Goal: Check status: Check status

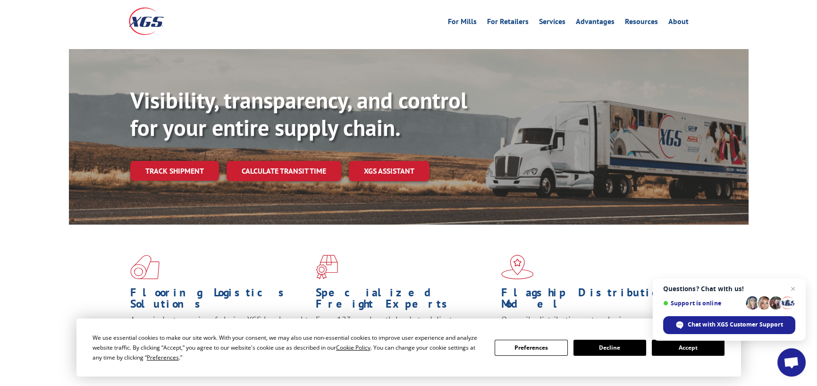
scroll to position [94, 0]
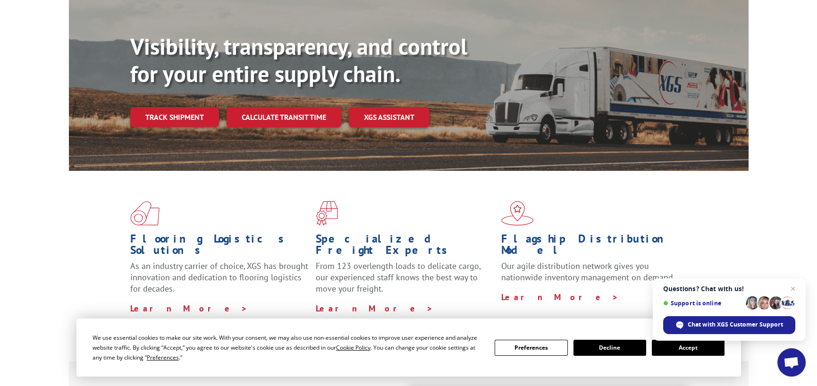
click at [696, 349] on button "Accept" at bounding box center [688, 348] width 73 height 16
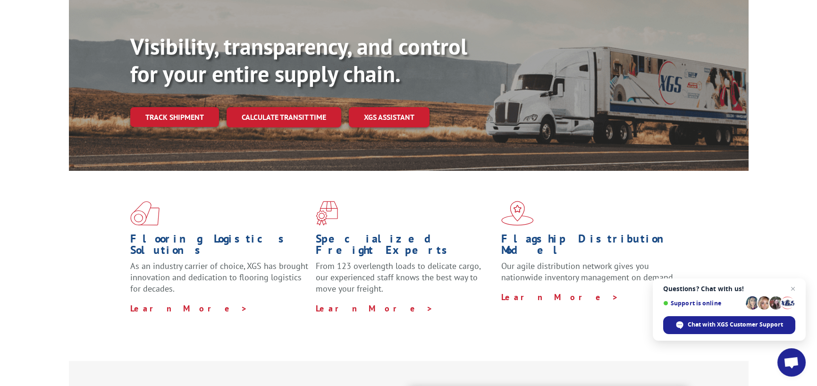
scroll to position [0, 0]
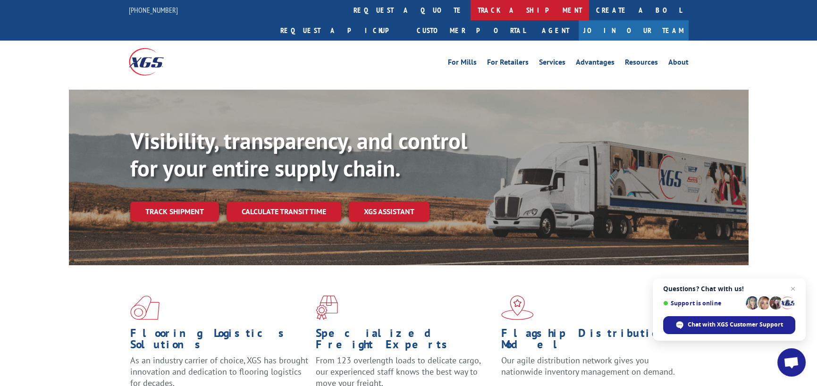
click at [471, 17] on link "track a shipment" at bounding box center [530, 10] width 118 height 20
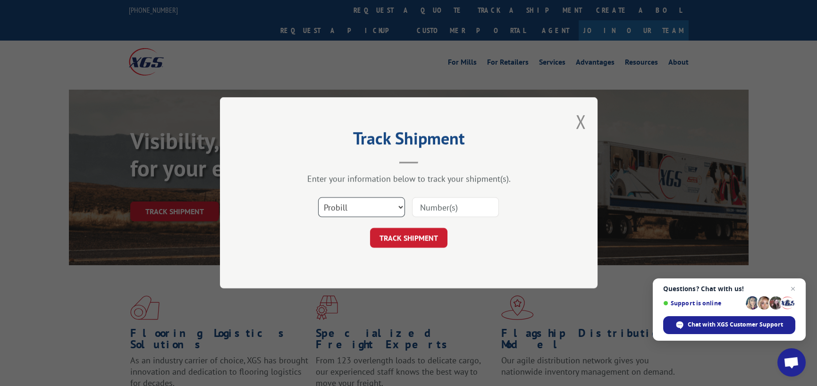
click at [377, 205] on select "Select category... Probill BOL PO" at bounding box center [361, 208] width 87 height 20
click at [318, 198] on select "Select category... Probill BOL PO" at bounding box center [361, 208] width 87 height 20
click at [433, 214] on input at bounding box center [455, 208] width 87 height 20
paste input "17589415"
type input "17589415"
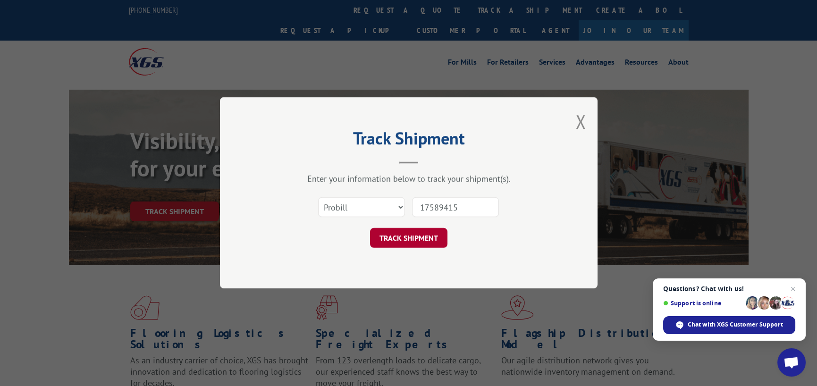
click at [429, 230] on button "TRACK SHIPMENT" at bounding box center [408, 238] width 77 height 20
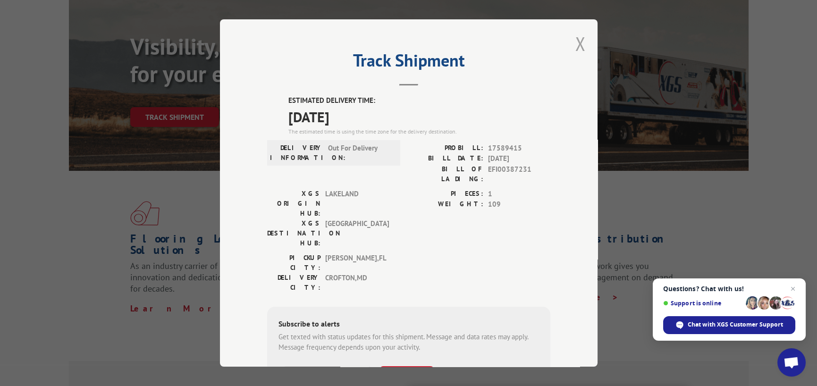
click at [578, 45] on button "Close modal" at bounding box center [580, 43] width 10 height 25
